Goal: Task Accomplishment & Management: Use online tool/utility

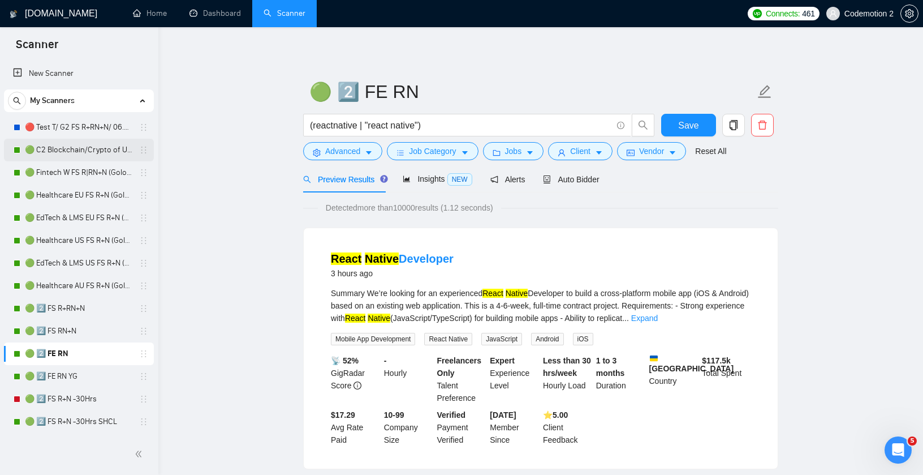
click at [80, 152] on link "🟢 C2 Blockchain/Crypto of US FS R+N" at bounding box center [78, 150] width 107 height 23
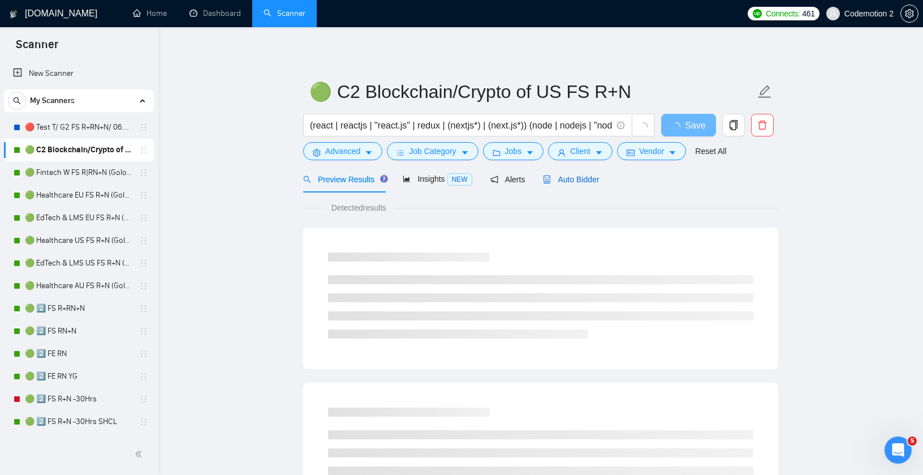
click at [582, 180] on span "Auto Bidder" at bounding box center [571, 179] width 56 height 9
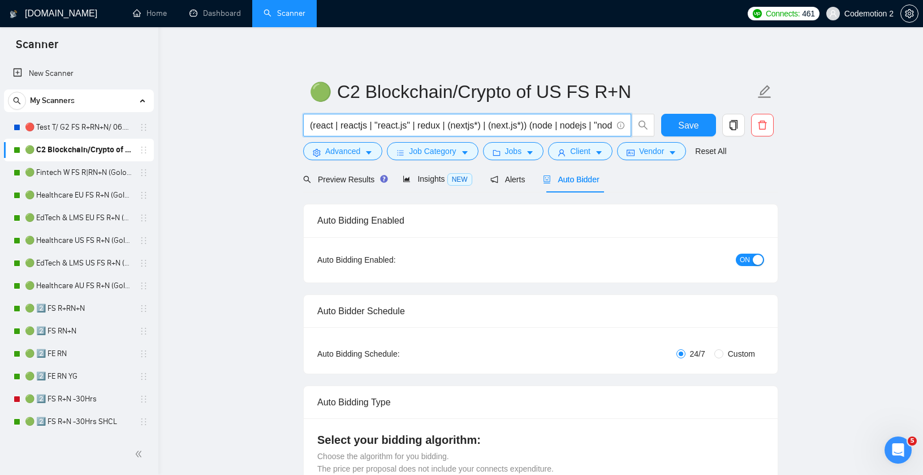
click at [389, 129] on input "(react | reactjs | "react.js" | redux | (nextjs*) | (next.js*)) (node | nodejs …" at bounding box center [461, 125] width 302 height 14
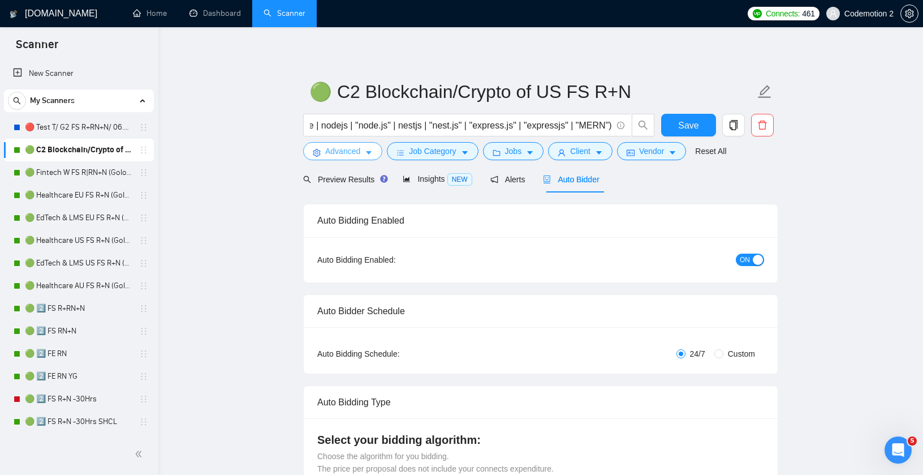
click at [365, 148] on button "Advanced" at bounding box center [342, 151] width 79 height 18
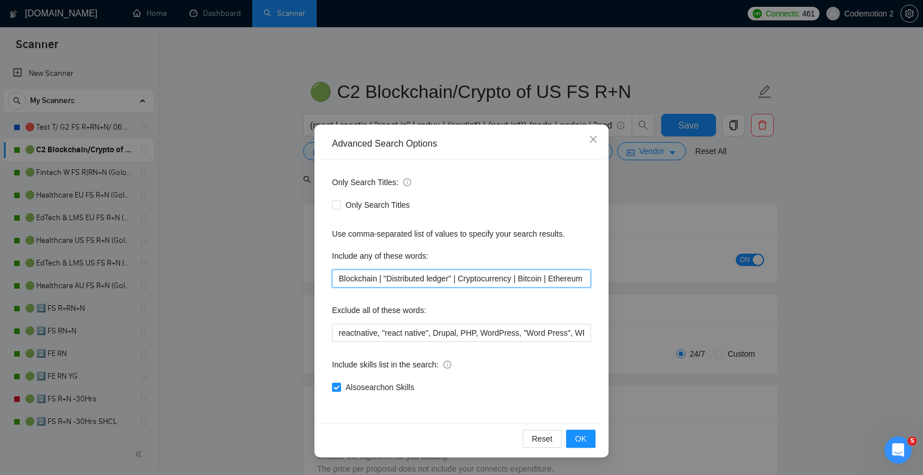
click at [438, 277] on input "Blockchain | "Distributed ledger" | Cryptocurrency | Bitcoin | Ethereum | "Smar…" at bounding box center [461, 278] width 259 height 18
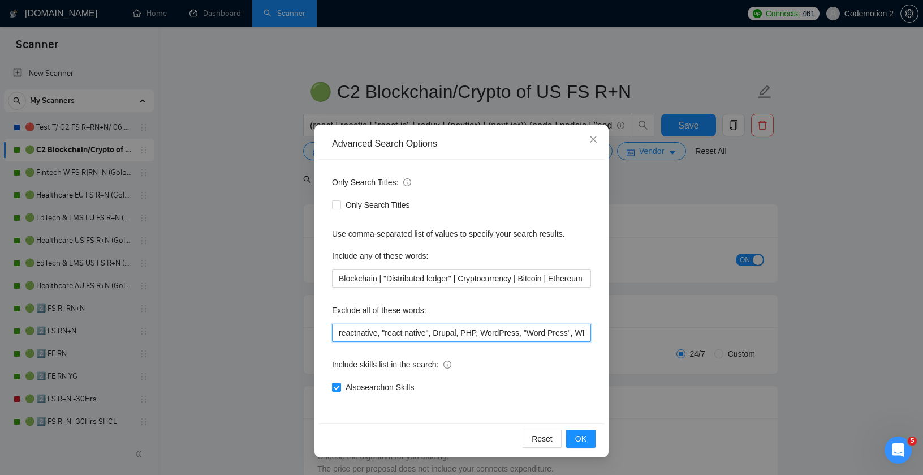
click at [358, 335] on input "reactnative, "react native", Drupal, PHP, WordPress, "Word Press", WP, (Ruby*),…" at bounding box center [461, 333] width 259 height 18
click at [589, 139] on icon "close" at bounding box center [593, 139] width 9 height 9
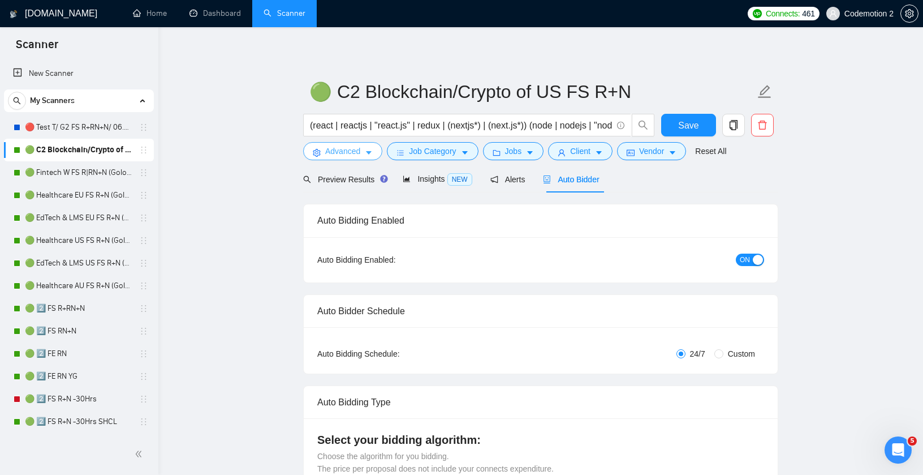
click at [363, 146] on button "Advanced" at bounding box center [342, 151] width 79 height 18
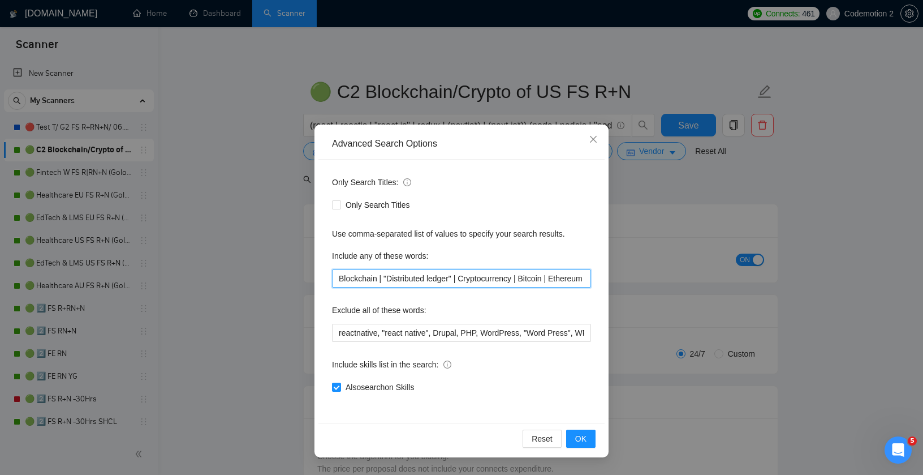
click at [364, 278] on input "Blockchain | "Distributed ledger" | Cryptocurrency | Bitcoin | Ethereum | "Smar…" at bounding box center [461, 278] width 259 height 18
click at [593, 139] on icon "close" at bounding box center [593, 139] width 9 height 9
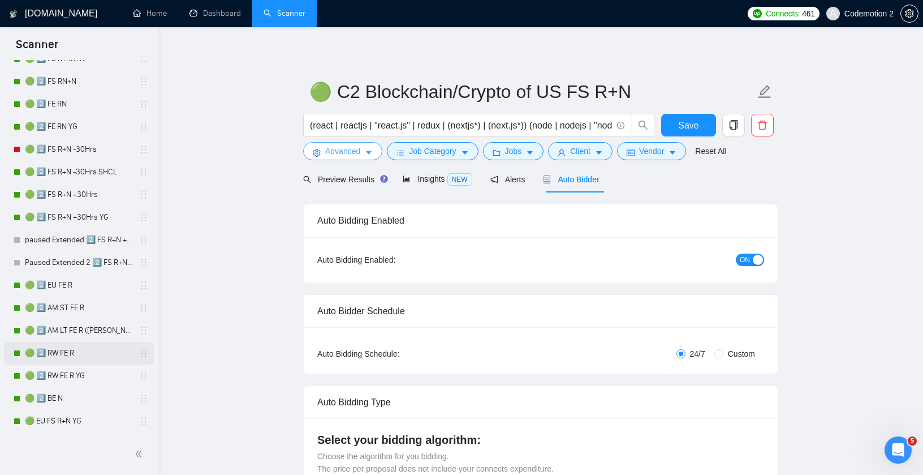
scroll to position [248, 0]
click at [68, 285] on link "🟢 2️⃣ EU FE R" at bounding box center [78, 286] width 107 height 23
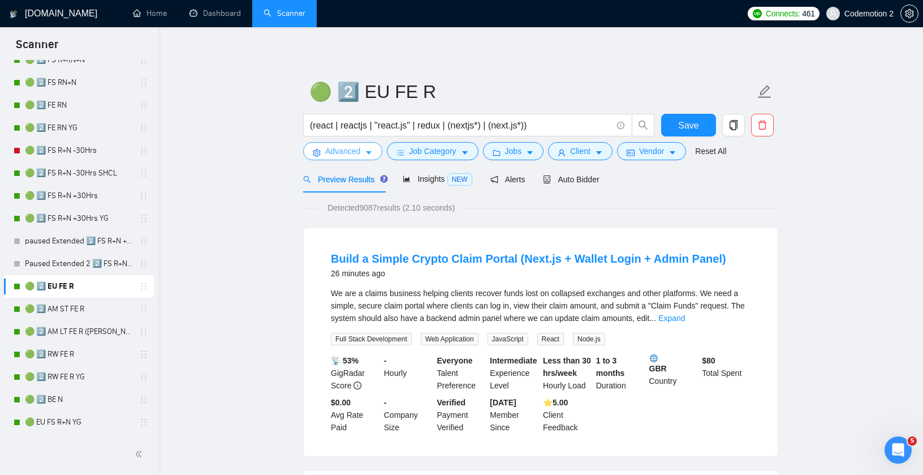
click at [368, 156] on icon "caret-down" at bounding box center [369, 153] width 8 height 8
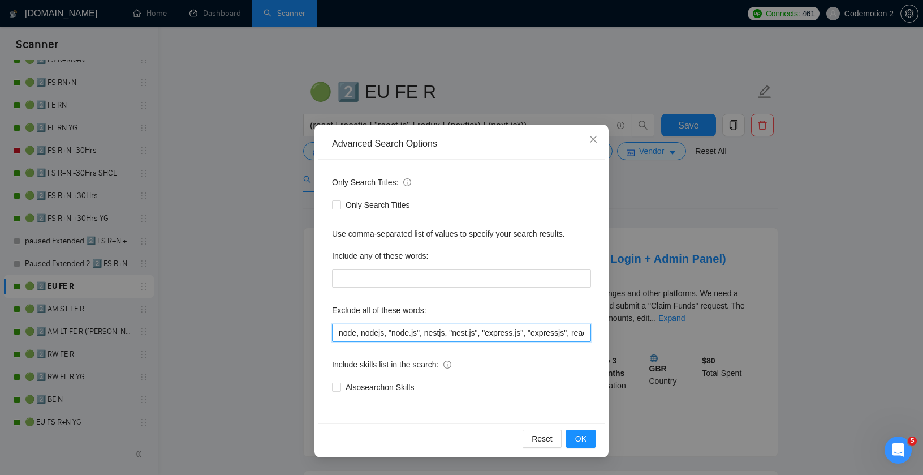
click at [463, 335] on input "node, nodejs, "node.js", nestjs, "nest.js", "express.js", "expressjs", reactnat…" at bounding box center [461, 333] width 259 height 18
